Goal: Find specific page/section: Find specific page/section

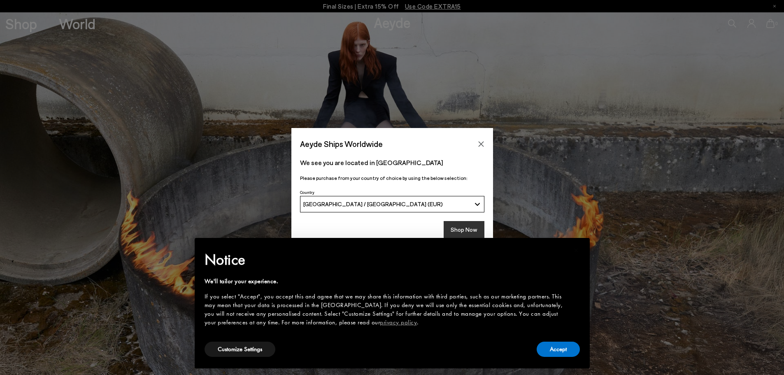
click at [461, 229] on button "Shop Now" at bounding box center [464, 229] width 41 height 17
click at [554, 348] on button "Accept" at bounding box center [558, 349] width 43 height 15
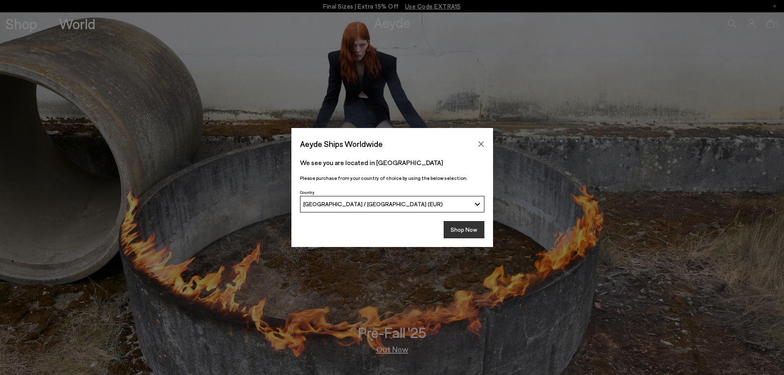
click at [468, 233] on button "Shop Now" at bounding box center [464, 229] width 41 height 17
click at [480, 146] on icon "Close" at bounding box center [481, 144] width 7 height 7
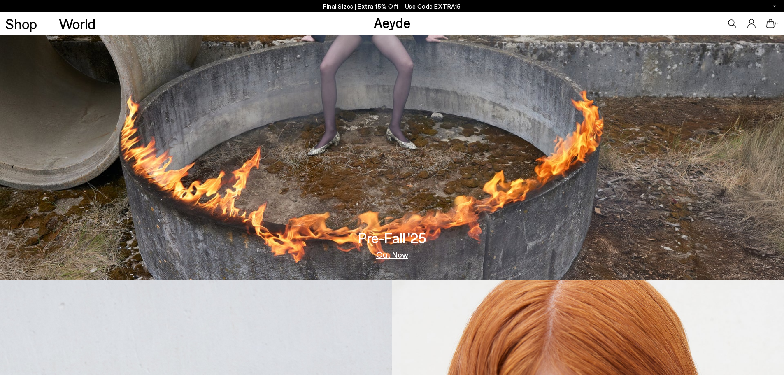
scroll to position [288, 0]
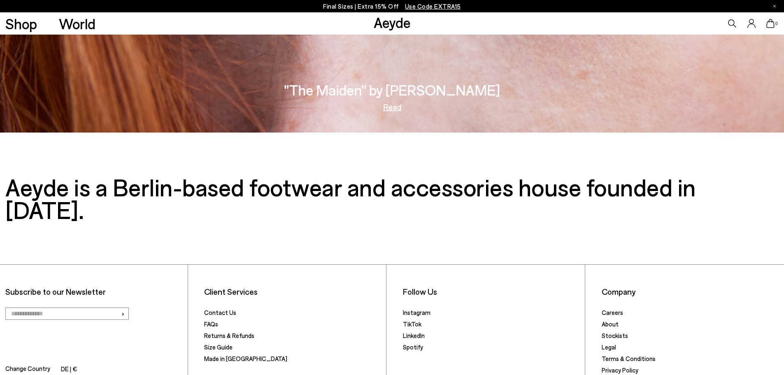
scroll to position [1708, 0]
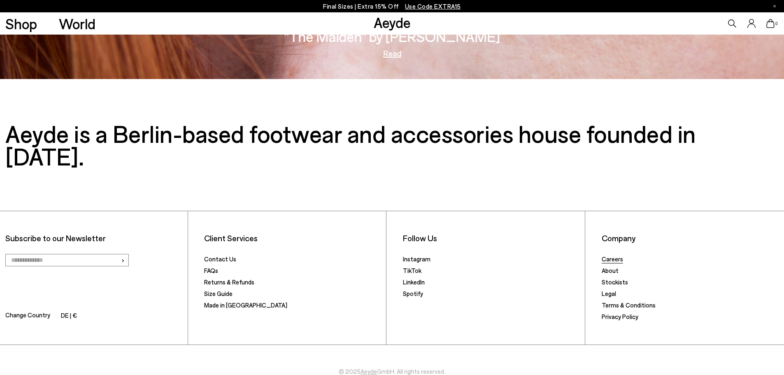
click at [609, 255] on link "Careers" at bounding box center [612, 258] width 21 height 7
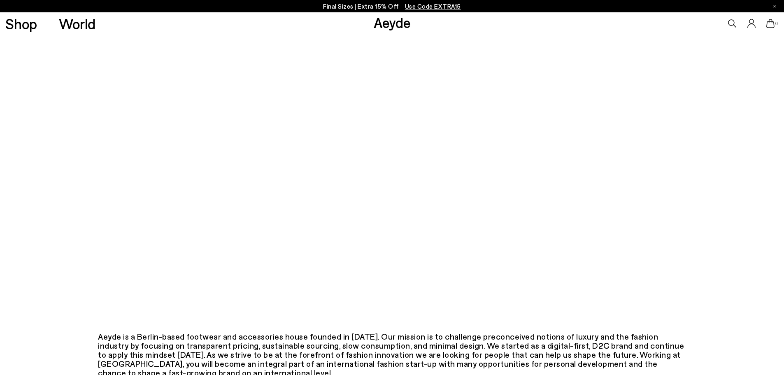
scroll to position [370, 0]
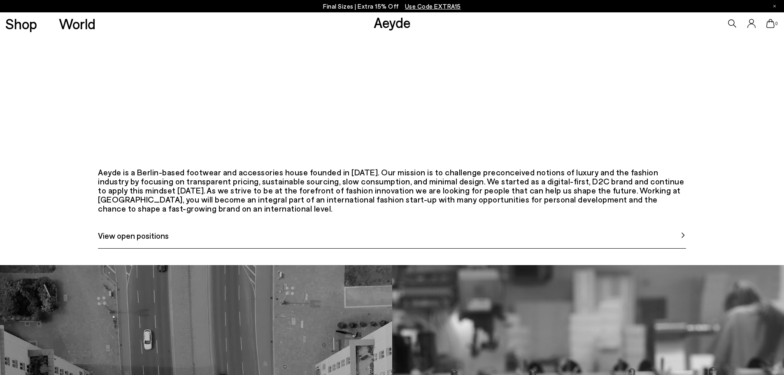
drag, startPoint x: 237, startPoint y: 264, endPoint x: 394, endPoint y: 276, distance: 157.3
click at [233, 249] on div "Aeyde is a Berlin-based footwear and accessories house founded in [DATE]. Our m…" at bounding box center [392, 208] width 588 height 81
click at [115, 242] on span "View open positions" at bounding box center [133, 235] width 71 height 12
click at [681, 238] on img at bounding box center [683, 235] width 6 height 6
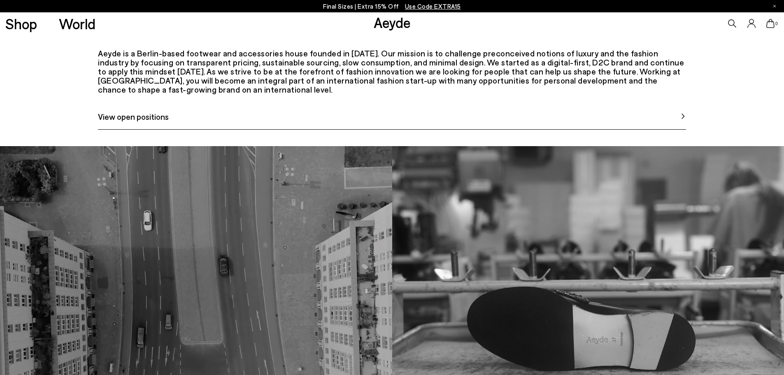
scroll to position [493, 0]
